Goal: Task Accomplishment & Management: Use online tool/utility

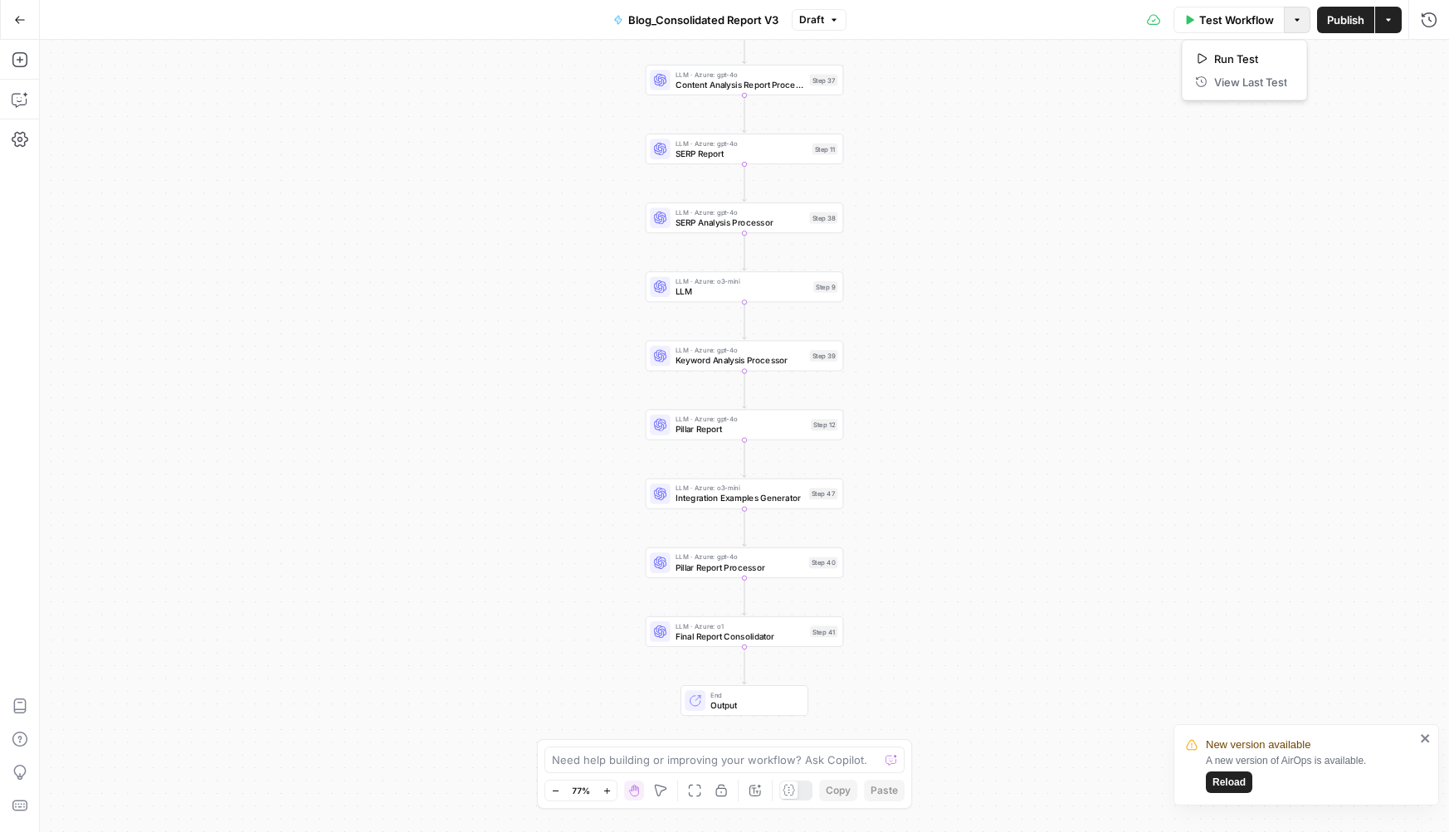
click at [1297, 31] on button "Options" at bounding box center [1297, 20] width 27 height 27
click at [1421, 735] on icon "close" at bounding box center [1425, 739] width 8 height 8
click at [1388, 26] on button "Actions" at bounding box center [1388, 20] width 27 height 27
click at [215, 53] on div "Workflow Set Inputs Inputs LLM · Azure: gpt-4o Content Analysis Report Processo…" at bounding box center [744, 436] width 1409 height 793
click at [26, 126] on button "Settings" at bounding box center [20, 139] width 27 height 27
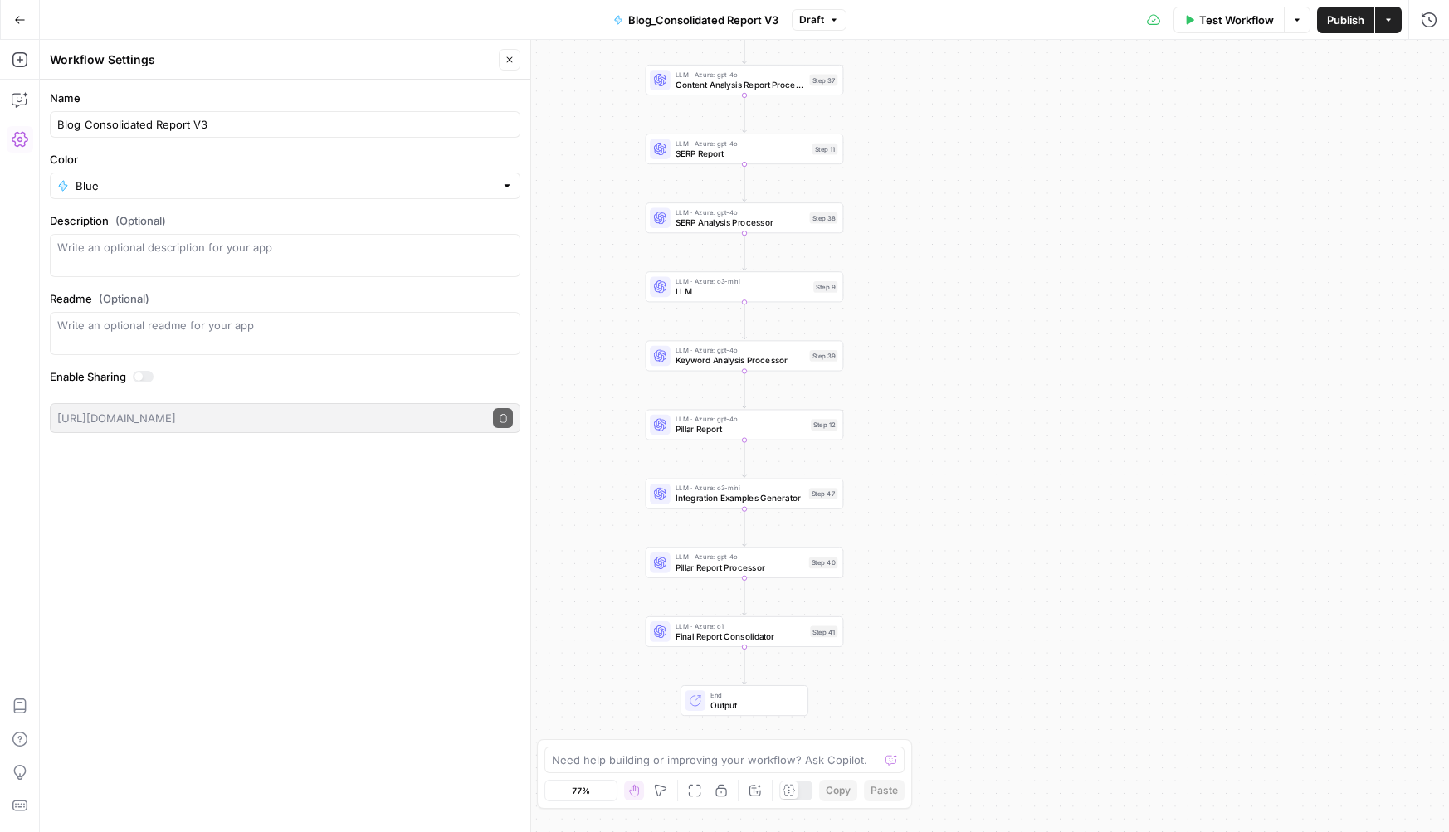
click at [26, 126] on button "Settings" at bounding box center [20, 139] width 27 height 27
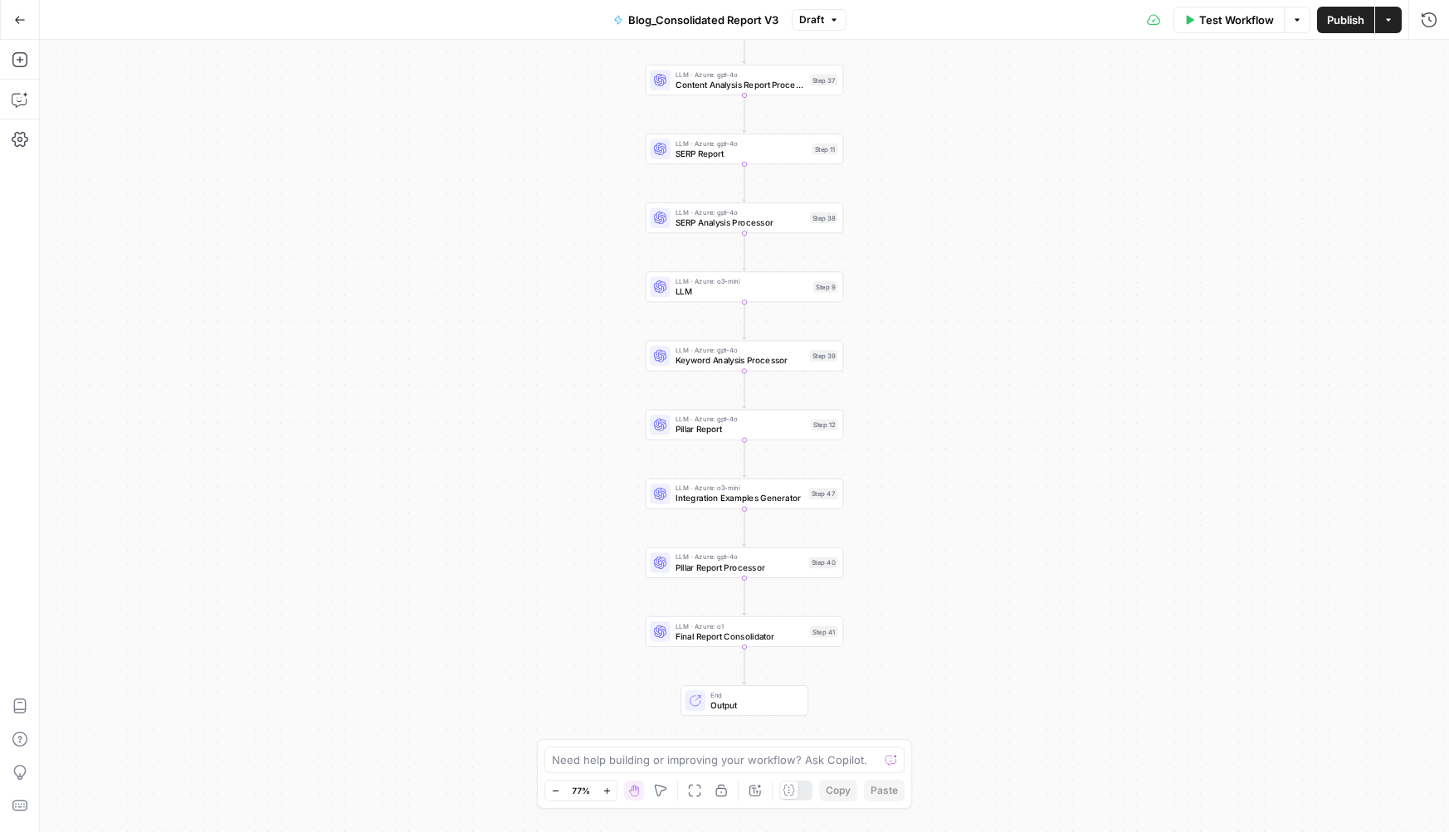
click at [1384, 23] on icon "button" at bounding box center [1389, 20] width 10 height 10
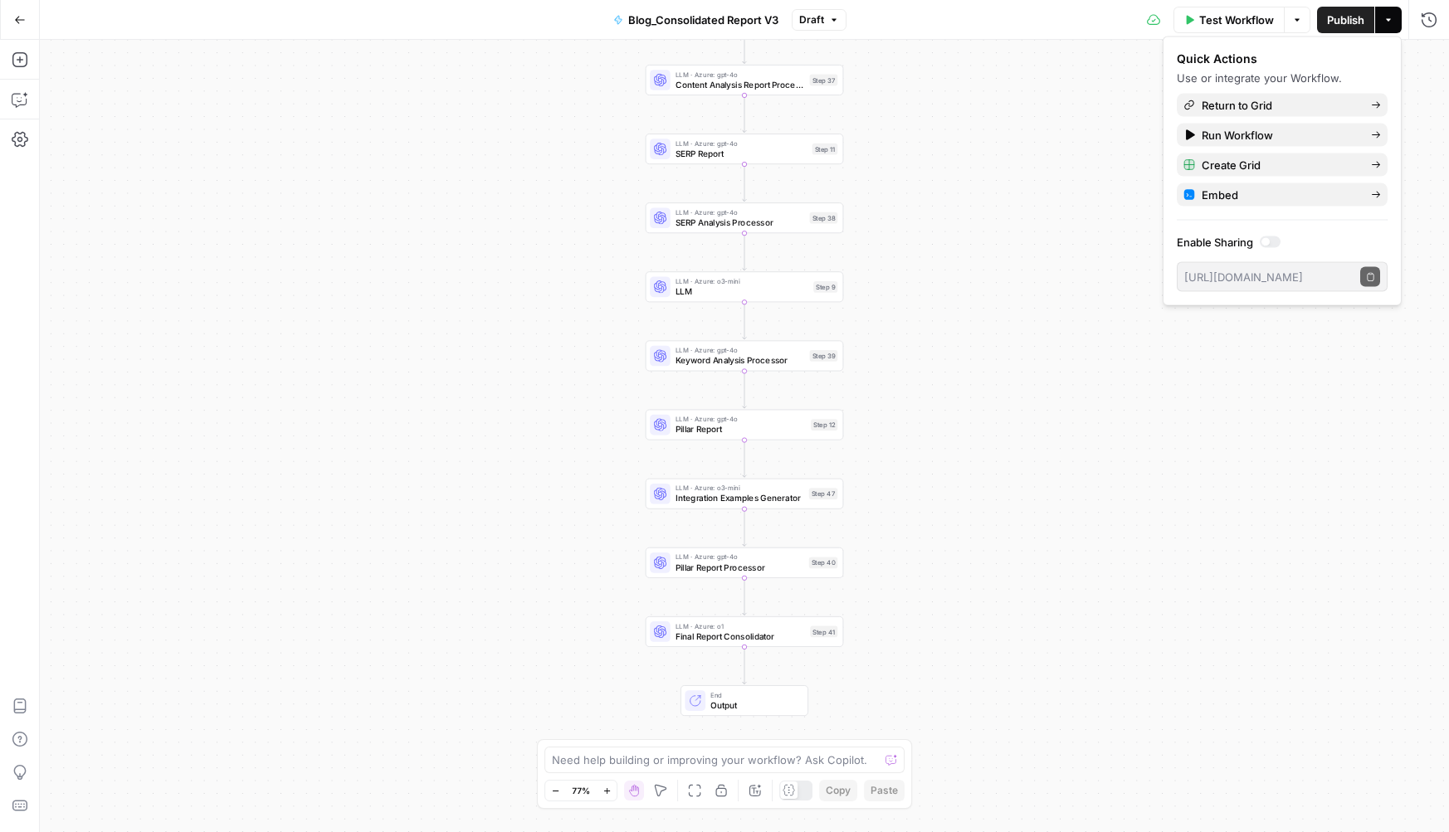
click at [1268, 245] on div at bounding box center [1266, 242] width 8 height 8
click at [1268, 245] on div at bounding box center [1270, 243] width 21 height 12
click at [1307, 18] on button "Options" at bounding box center [1297, 20] width 27 height 27
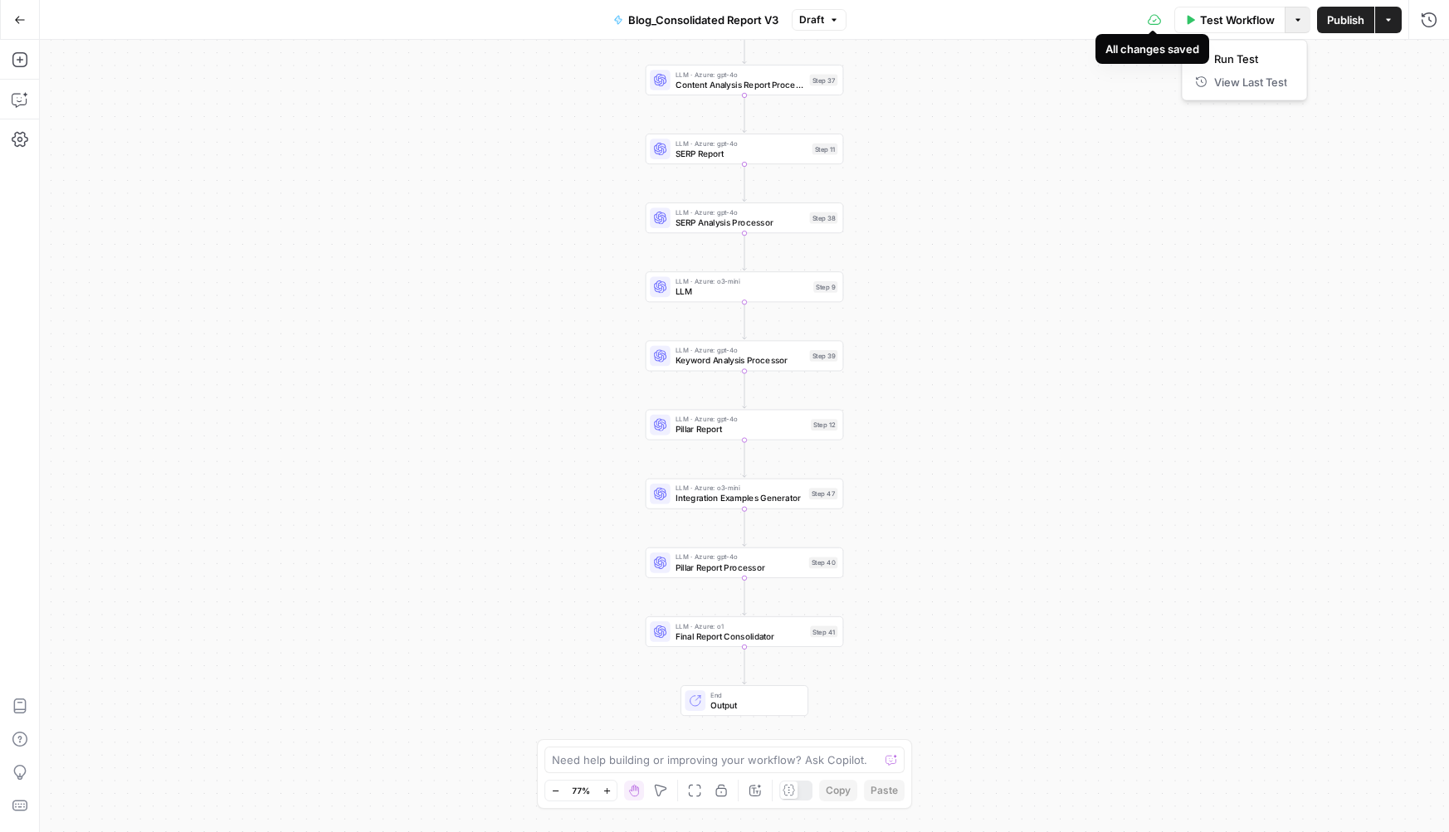
click at [859, 13] on div "Test Workflow Options Publish Actions Run History" at bounding box center [1148, 19] width 603 height 39
click at [827, 16] on button "Draft" at bounding box center [819, 20] width 55 height 22
click at [474, 151] on div "Workflow Set Inputs Inputs LLM · Azure: gpt-4o Content Analysis Report Processo…" at bounding box center [744, 436] width 1409 height 793
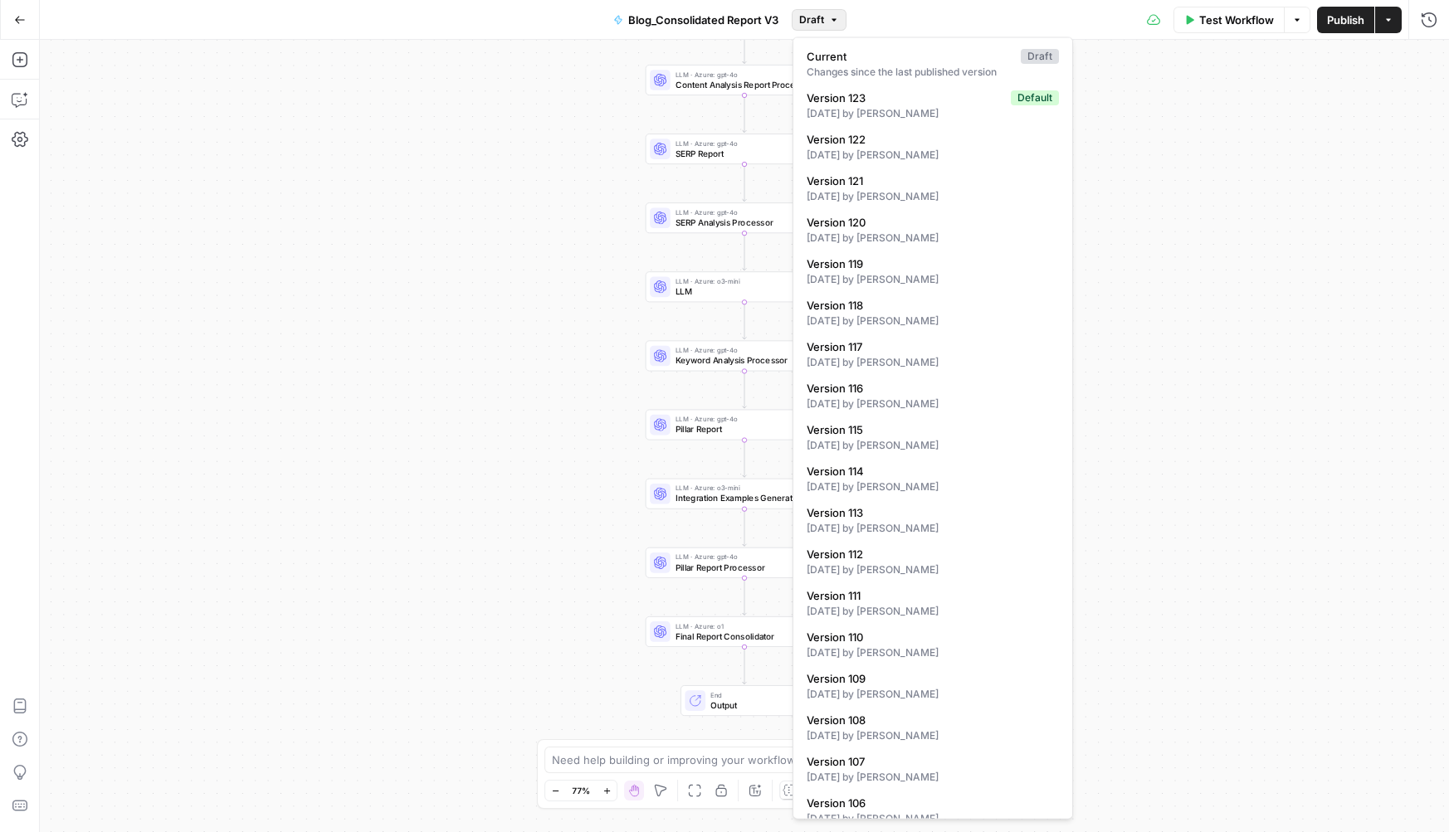
click at [813, 9] on button "Draft" at bounding box center [819, 20] width 55 height 22
click at [1160, 93] on div "Workflow Set Inputs Inputs LLM · Azure: gpt-4o Content Analysis Report Processo…" at bounding box center [744, 436] width 1409 height 793
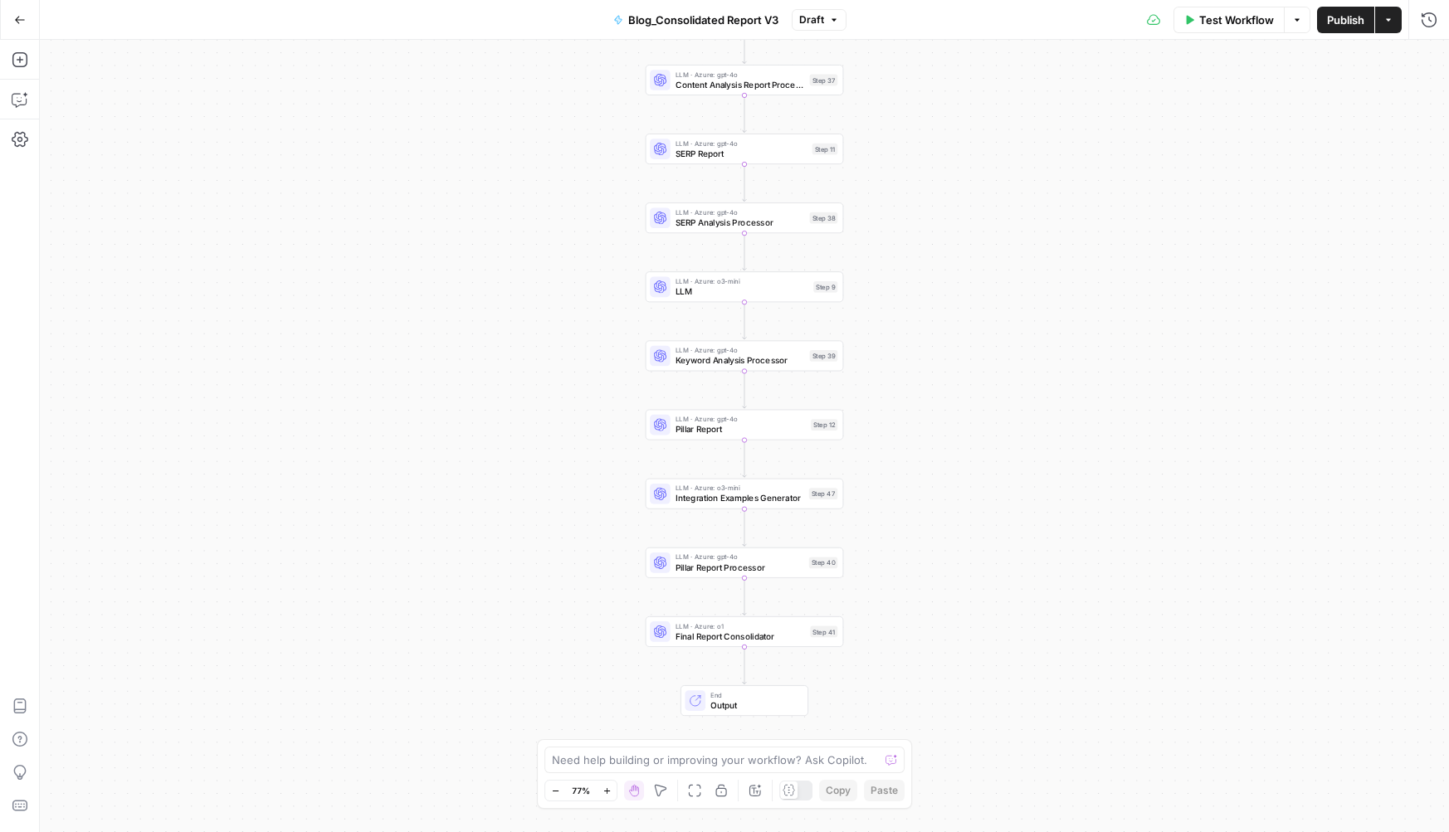
click at [1398, 10] on button "Actions" at bounding box center [1388, 20] width 27 height 27
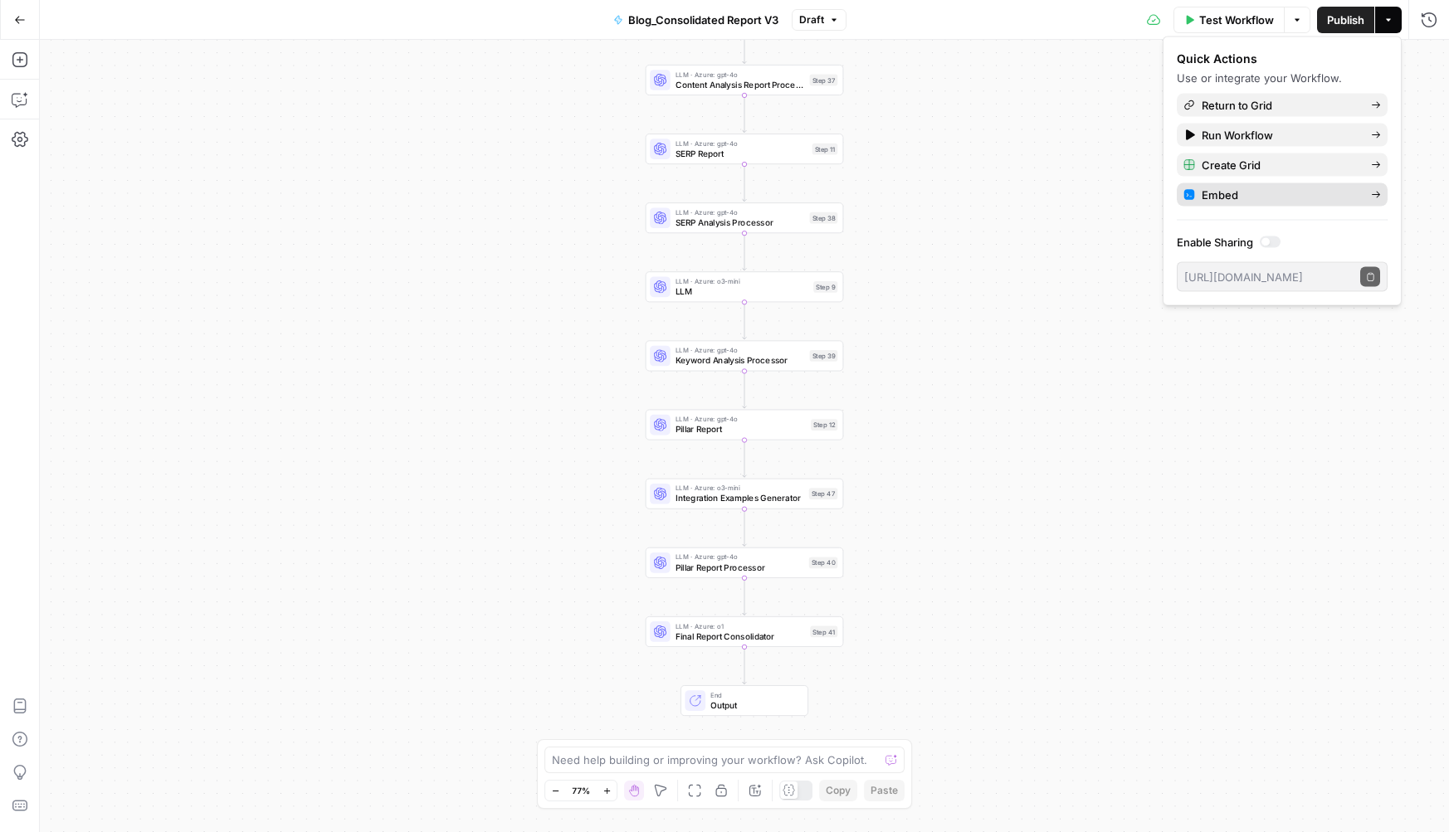
click at [1348, 194] on span "Embed" at bounding box center [1280, 195] width 156 height 17
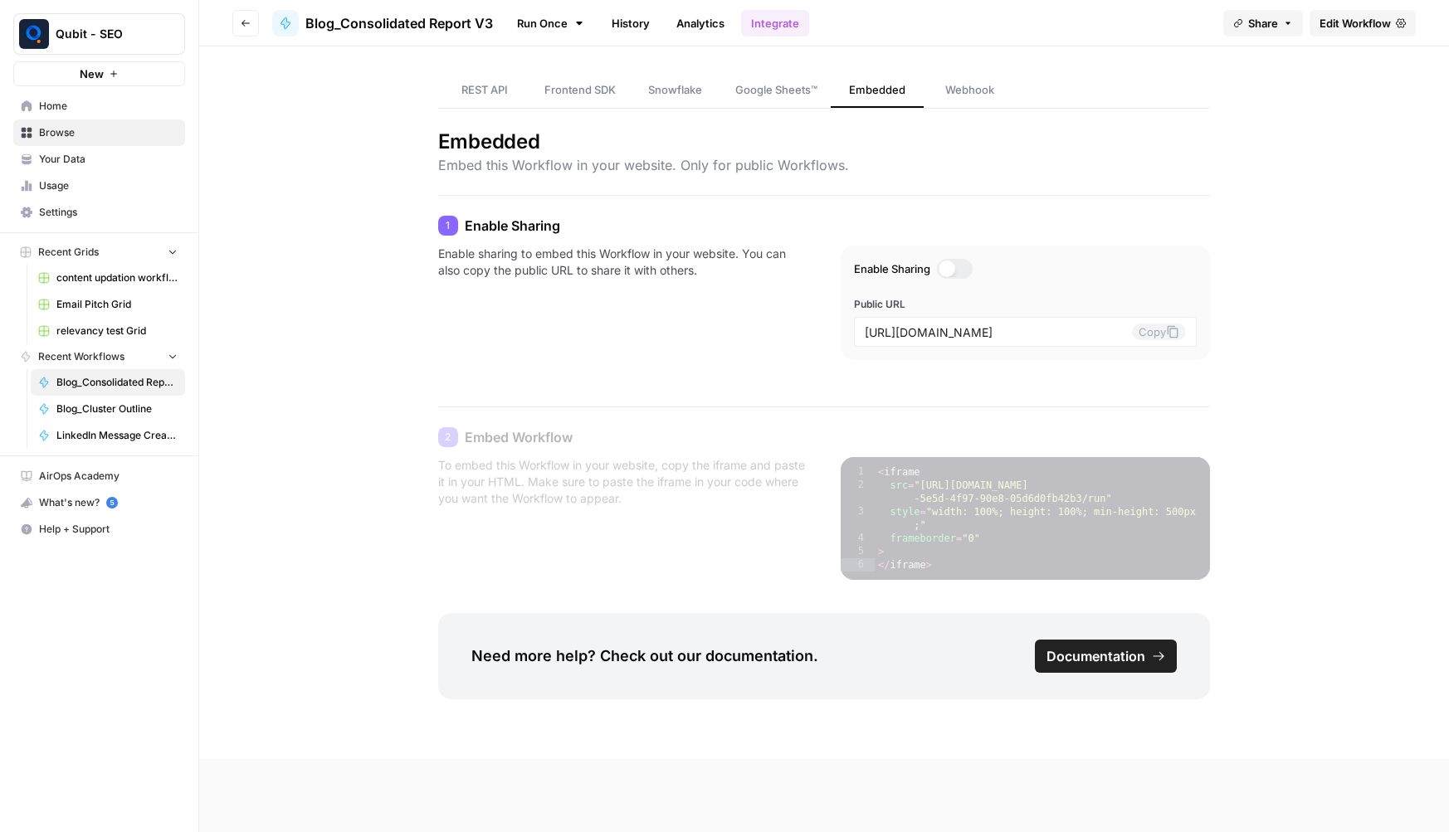
click at [1288, 26] on icon "button" at bounding box center [1288, 23] width 10 height 10
click at [1302, 63] on div at bounding box center [1320, 67] width 36 height 20
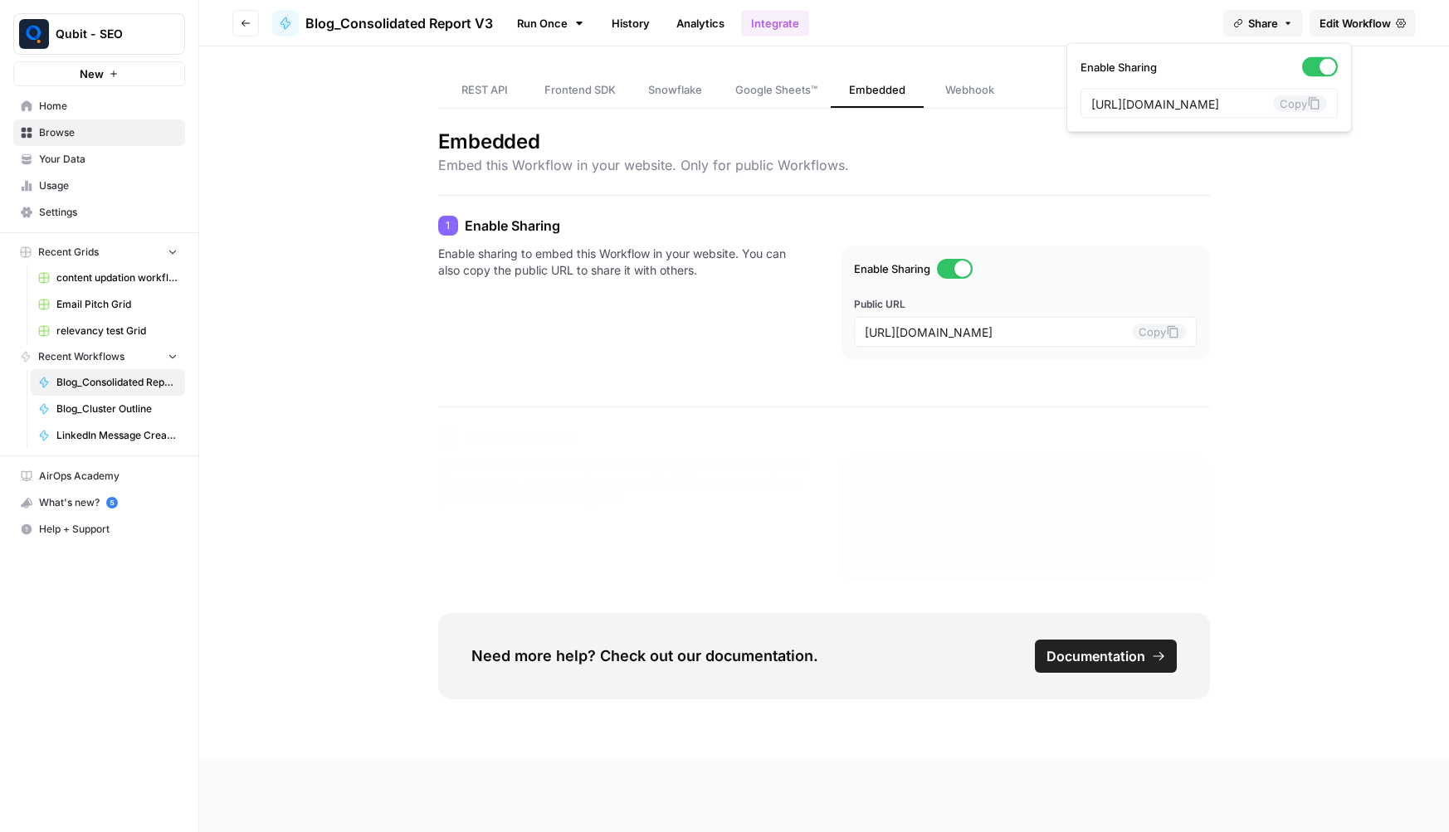
click at [1320, 63] on div at bounding box center [1328, 67] width 17 height 17
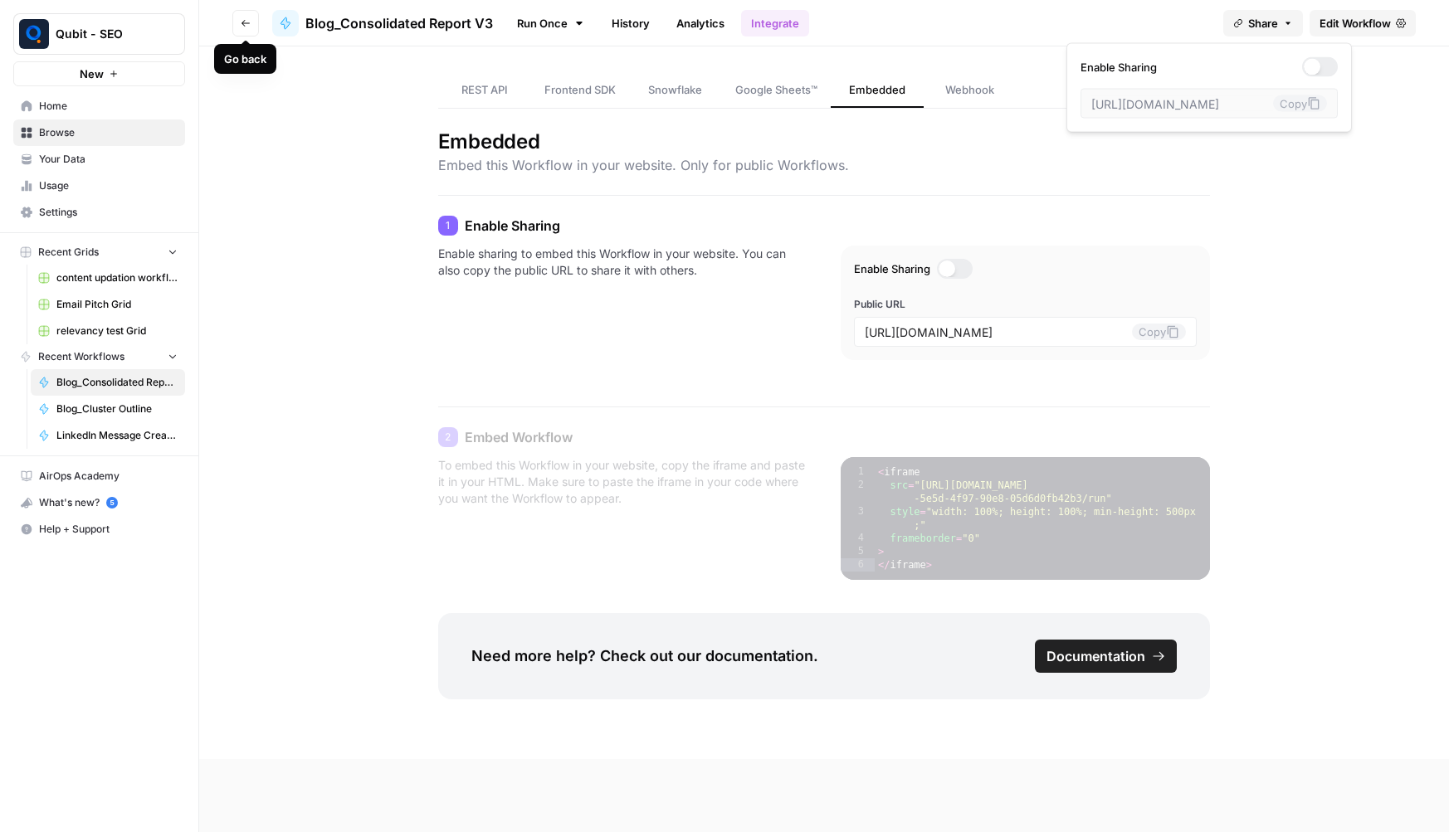
click at [240, 25] on button "Go back" at bounding box center [245, 23] width 27 height 27
